Goal: Check status: Check status

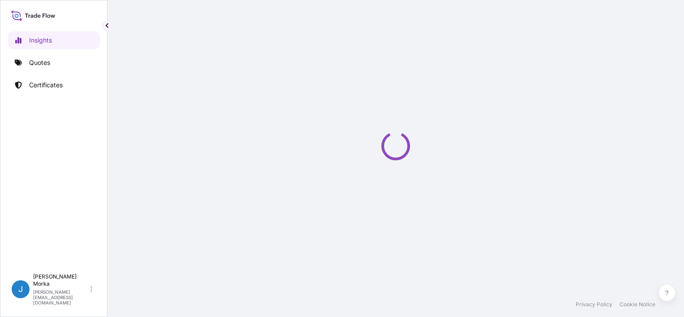
select select "2025"
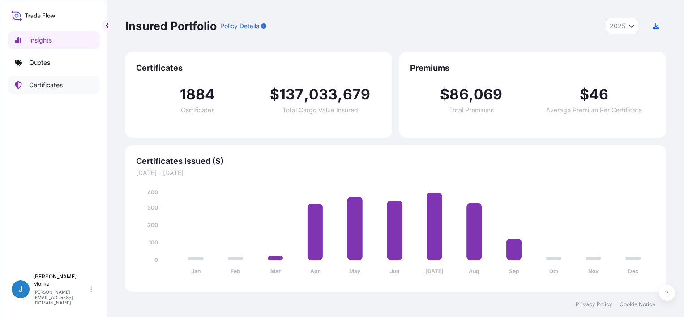
click at [40, 90] on link "Certificates" at bounding box center [54, 85] width 92 height 18
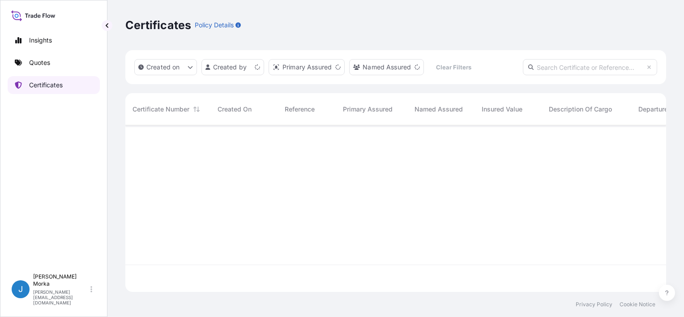
scroll to position [165, 534]
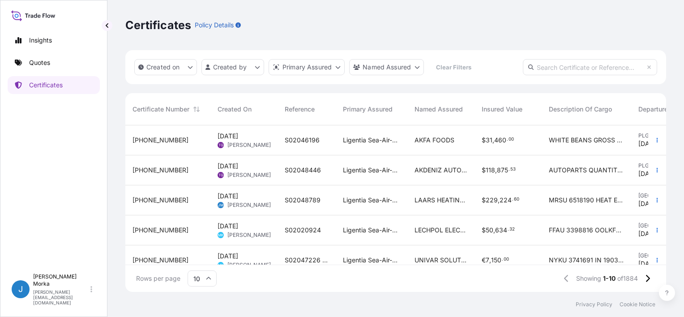
click at [568, 62] on input "text" at bounding box center [590, 67] width 134 height 16
paste input "S02048789"
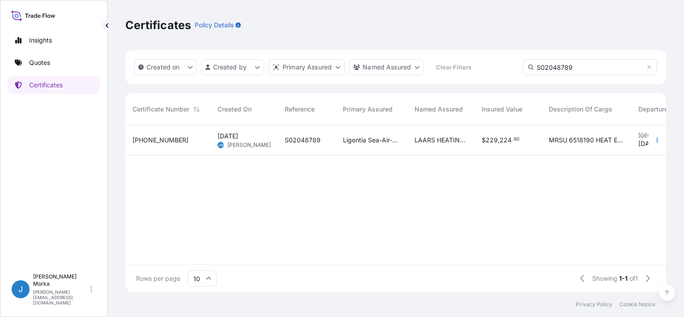
type input "S02048789"
click at [293, 133] on div "S02048789" at bounding box center [307, 140] width 58 height 30
